Goal: Find specific page/section: Find specific page/section

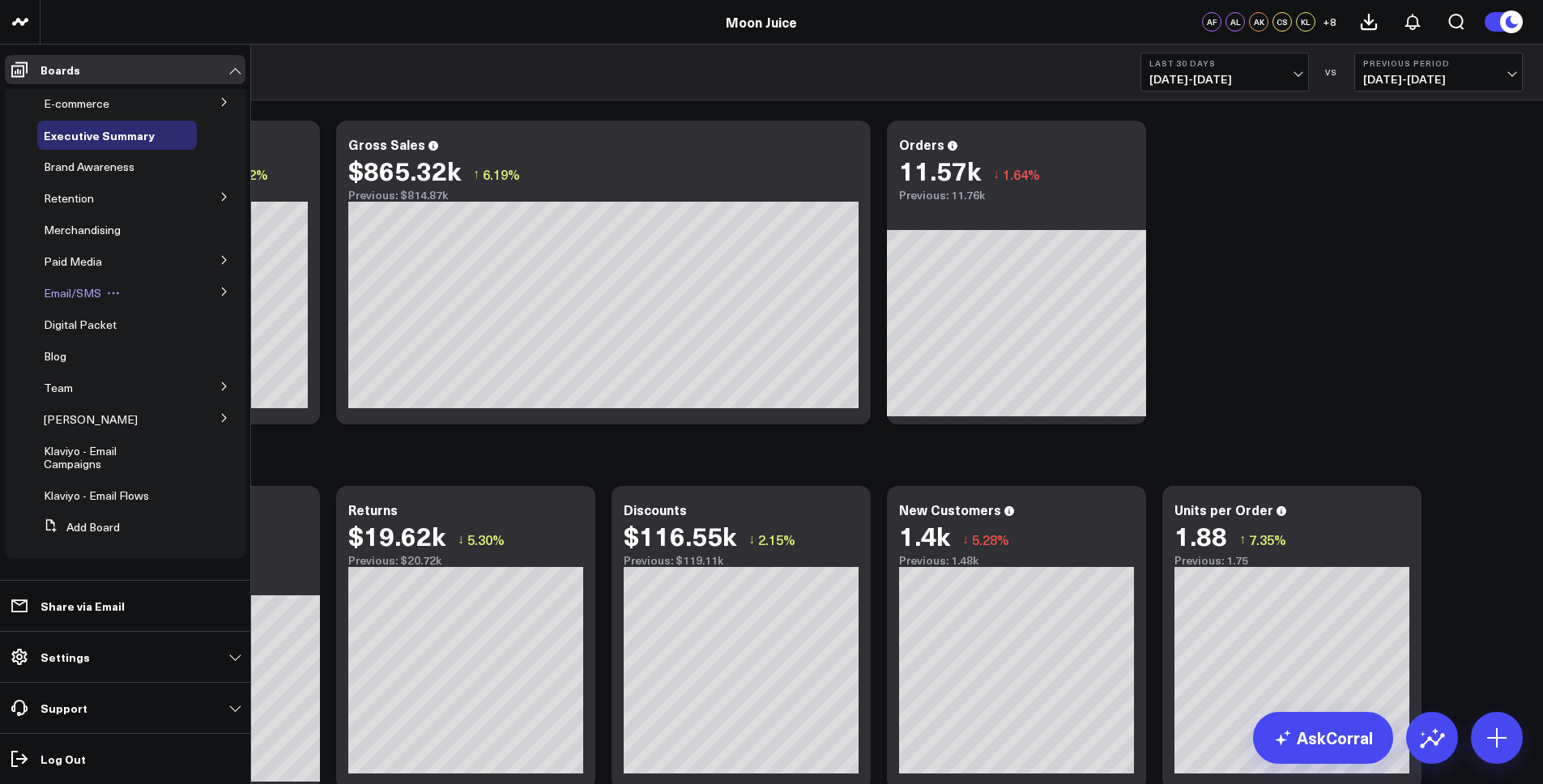
click at [144, 280] on div "Email/SMS" at bounding box center [117, 293] width 159 height 30
click at [68, 290] on span "Email/SMS" at bounding box center [73, 292] width 57 height 15
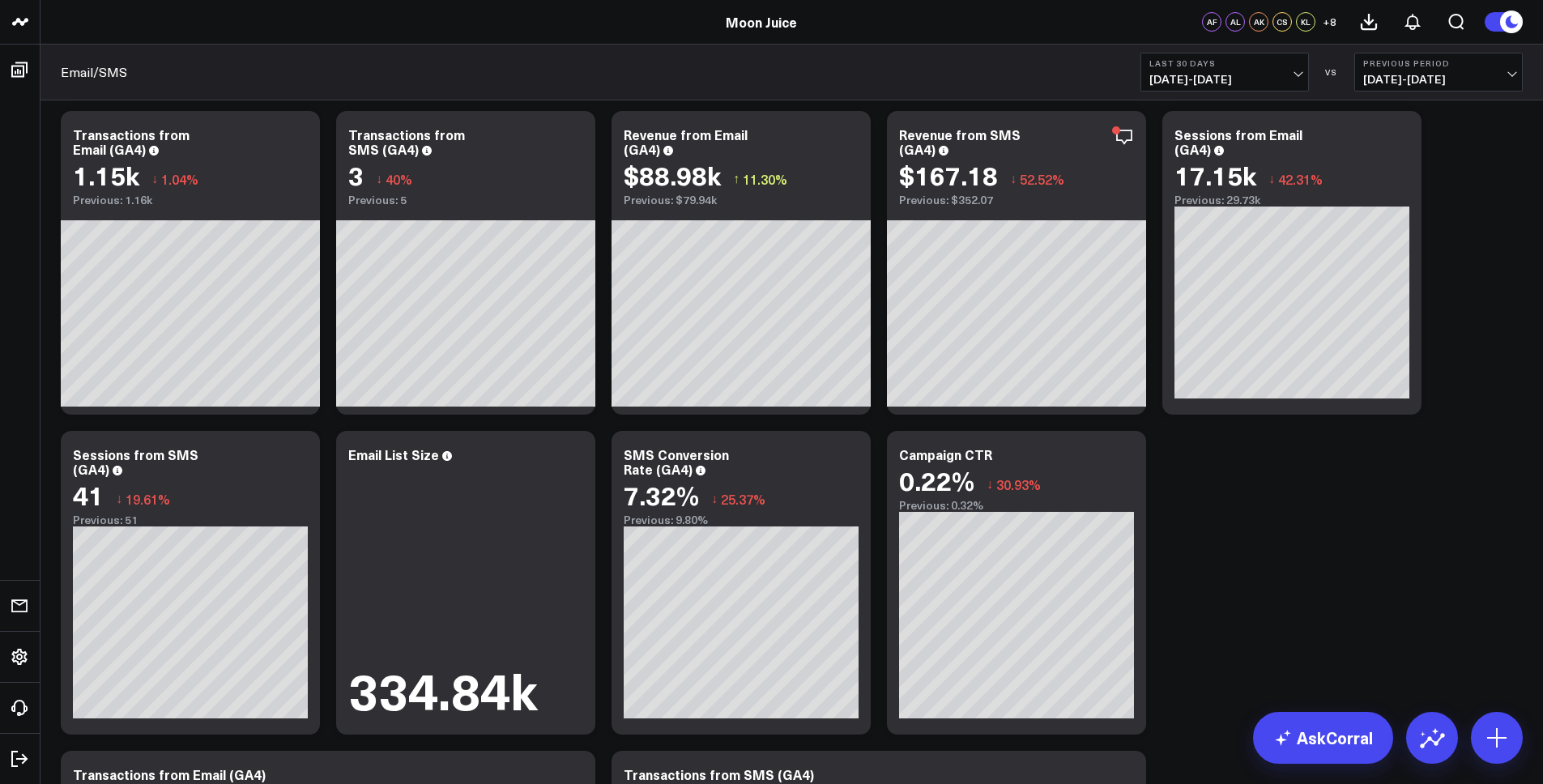
scroll to position [703, 0]
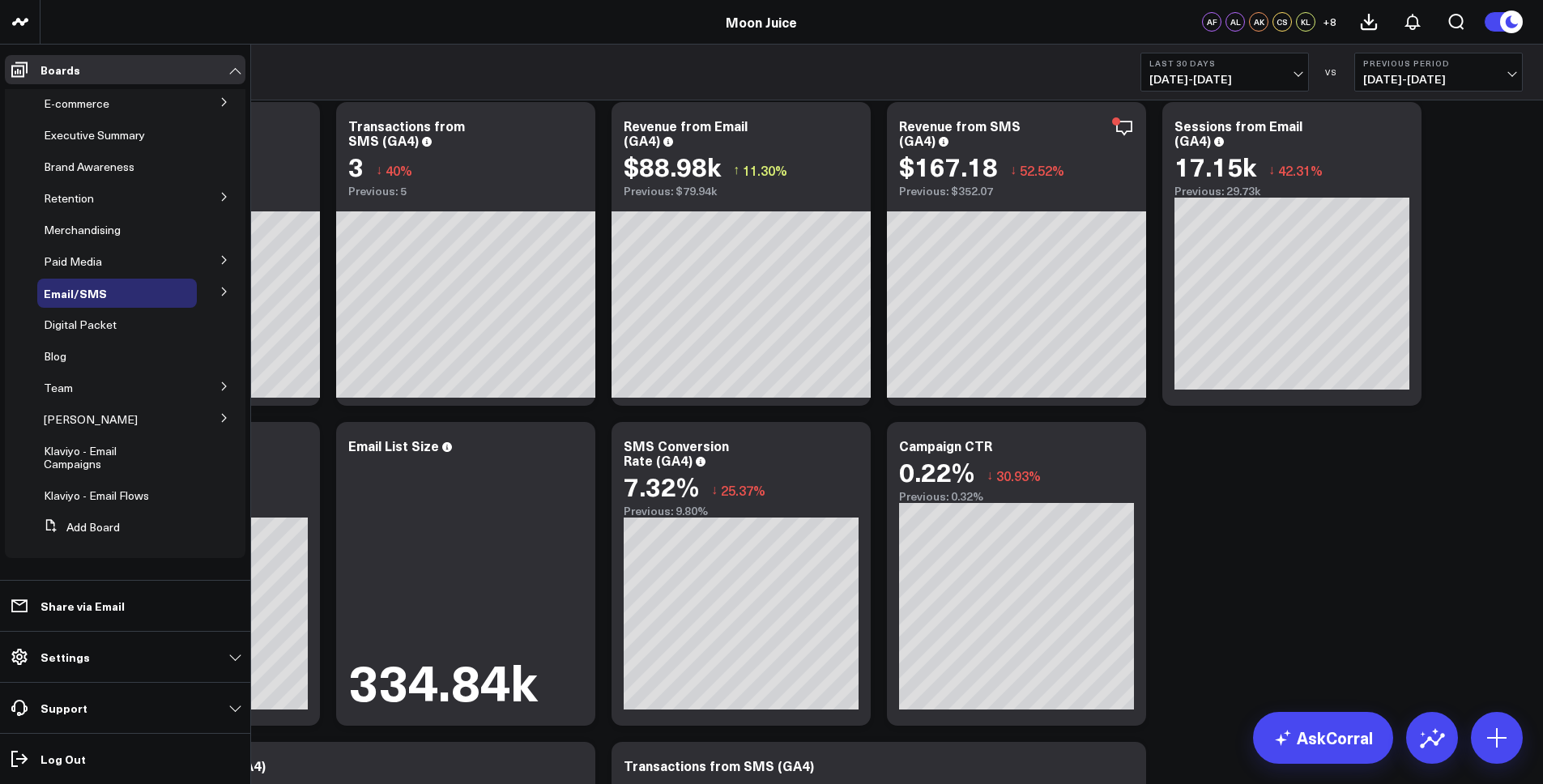
click at [224, 294] on icon at bounding box center [224, 291] width 10 height 10
click at [108, 349] on span "Email Performance" at bounding box center [102, 350] width 98 height 15
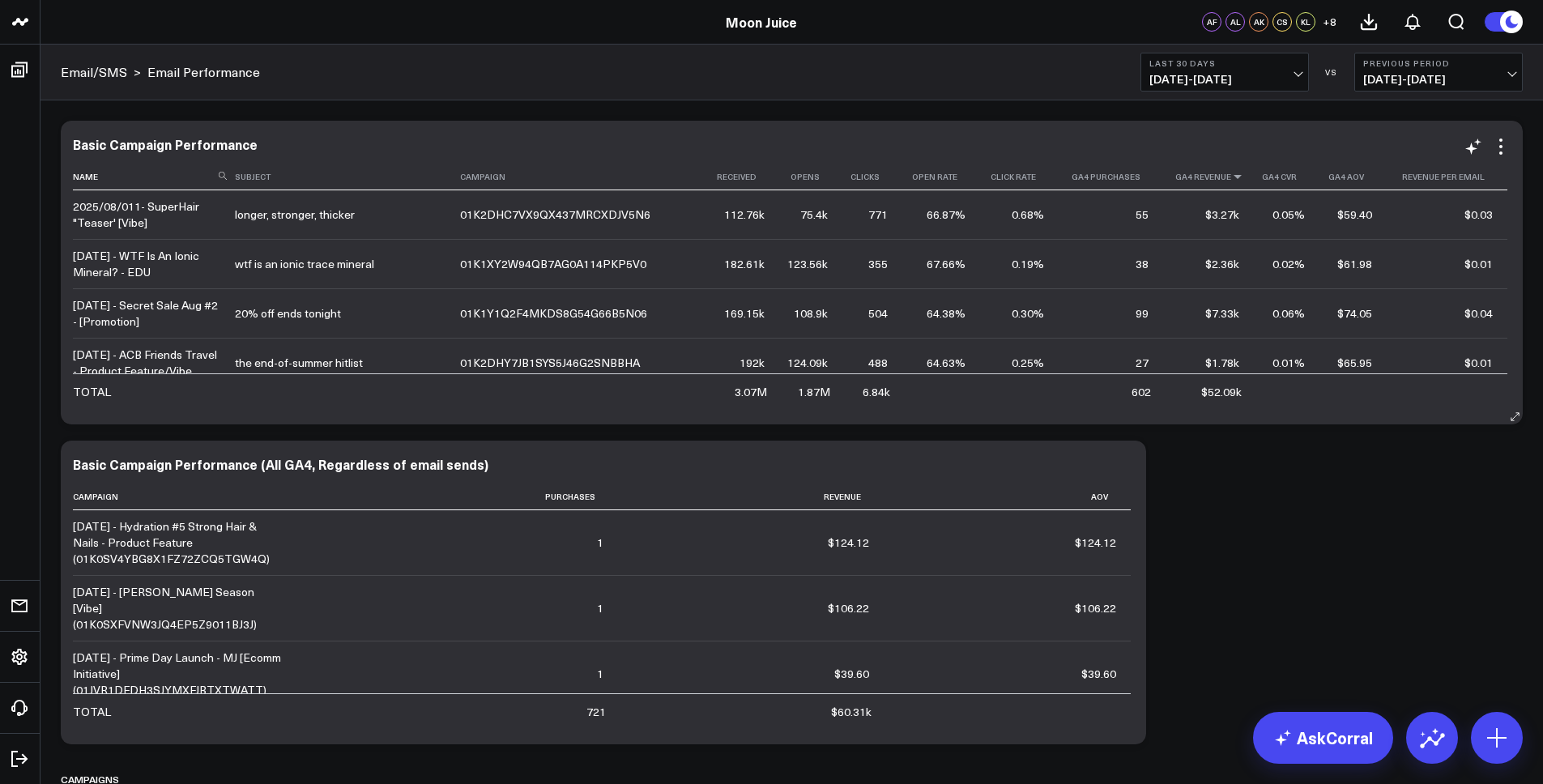
click at [1232, 173] on icon at bounding box center [1237, 177] width 13 height 10
